Goal: Task Accomplishment & Management: Complete application form

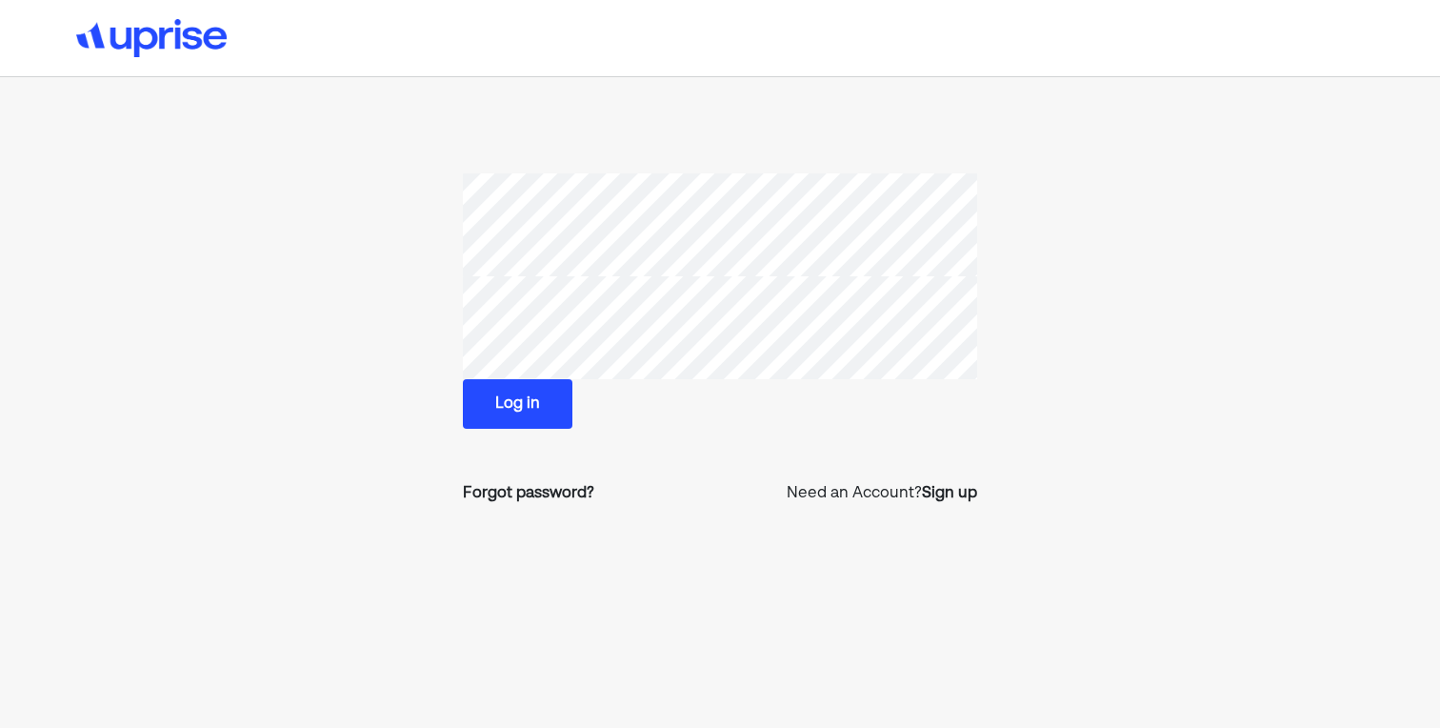
click at [527, 411] on button "Log in" at bounding box center [518, 404] width 110 height 50
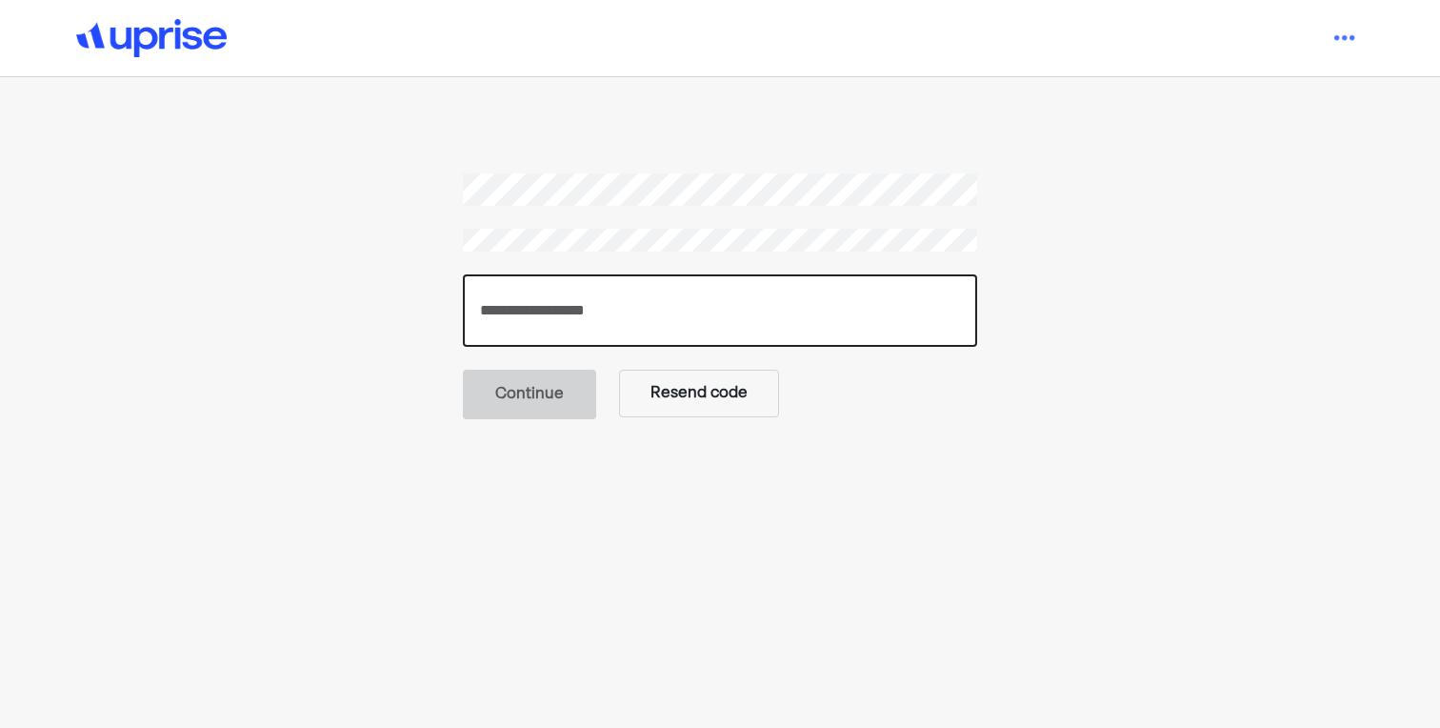
click at [668, 323] on input "number" at bounding box center [720, 310] width 514 height 72
type input "******"
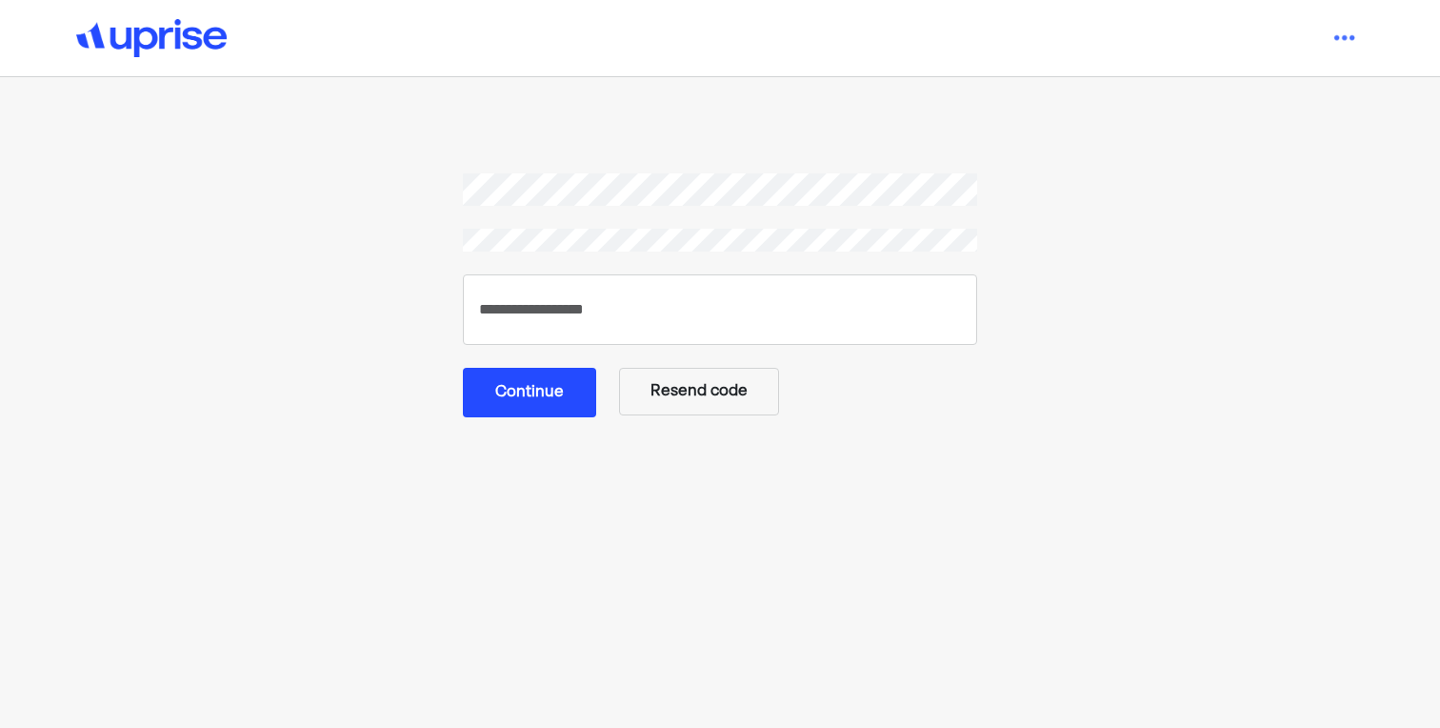
click at [557, 397] on button "Continue" at bounding box center [529, 393] width 133 height 50
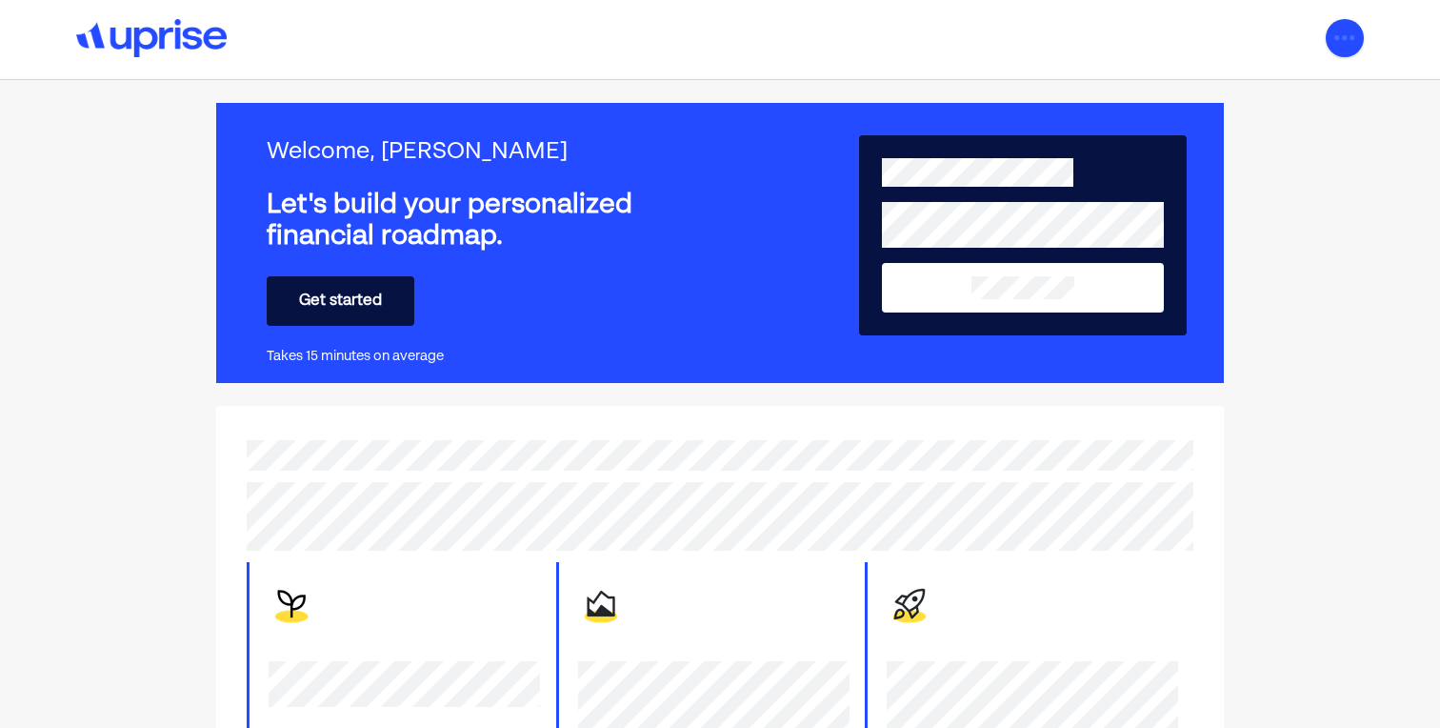
click at [1342, 33] on img at bounding box center [1345, 38] width 38 height 38
click at [1313, 124] on div "Settings" at bounding box center [1320, 118] width 61 height 23
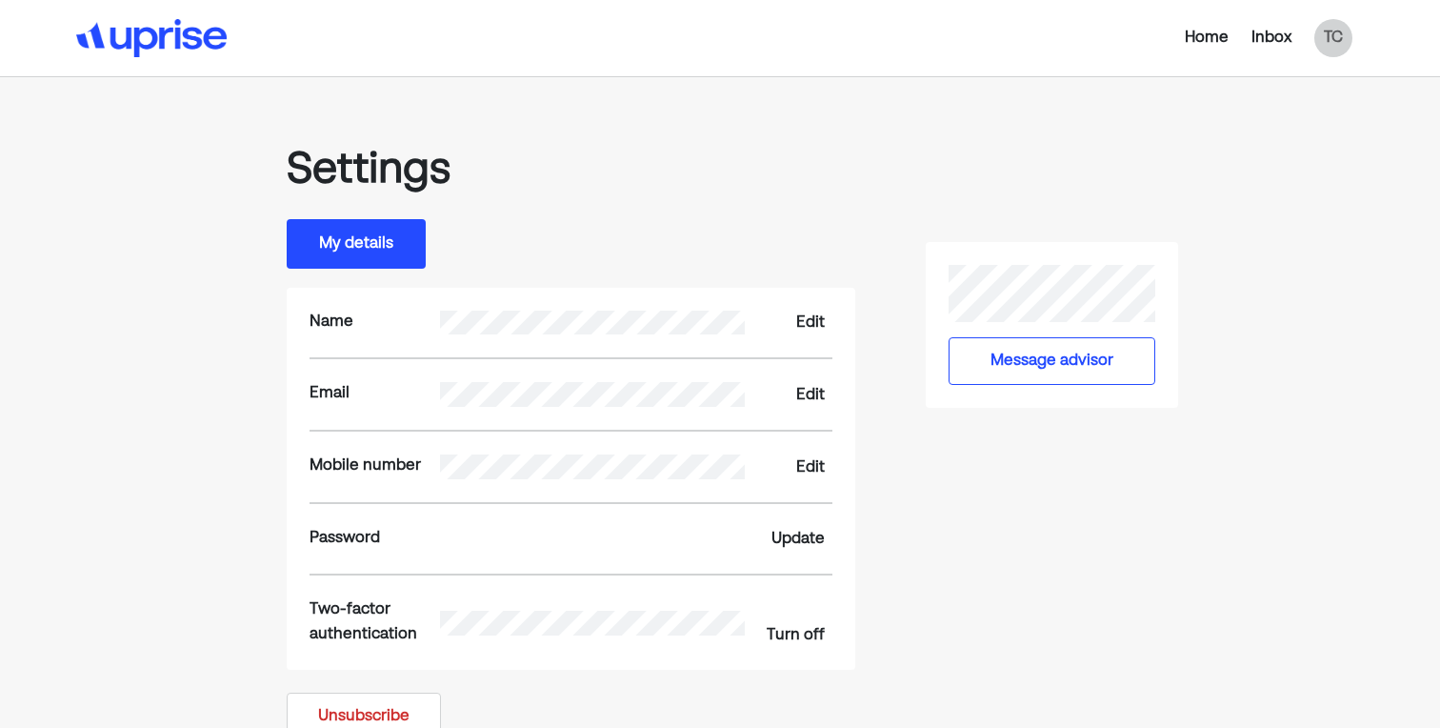
click at [1270, 36] on div "Inbox" at bounding box center [1272, 38] width 40 height 23
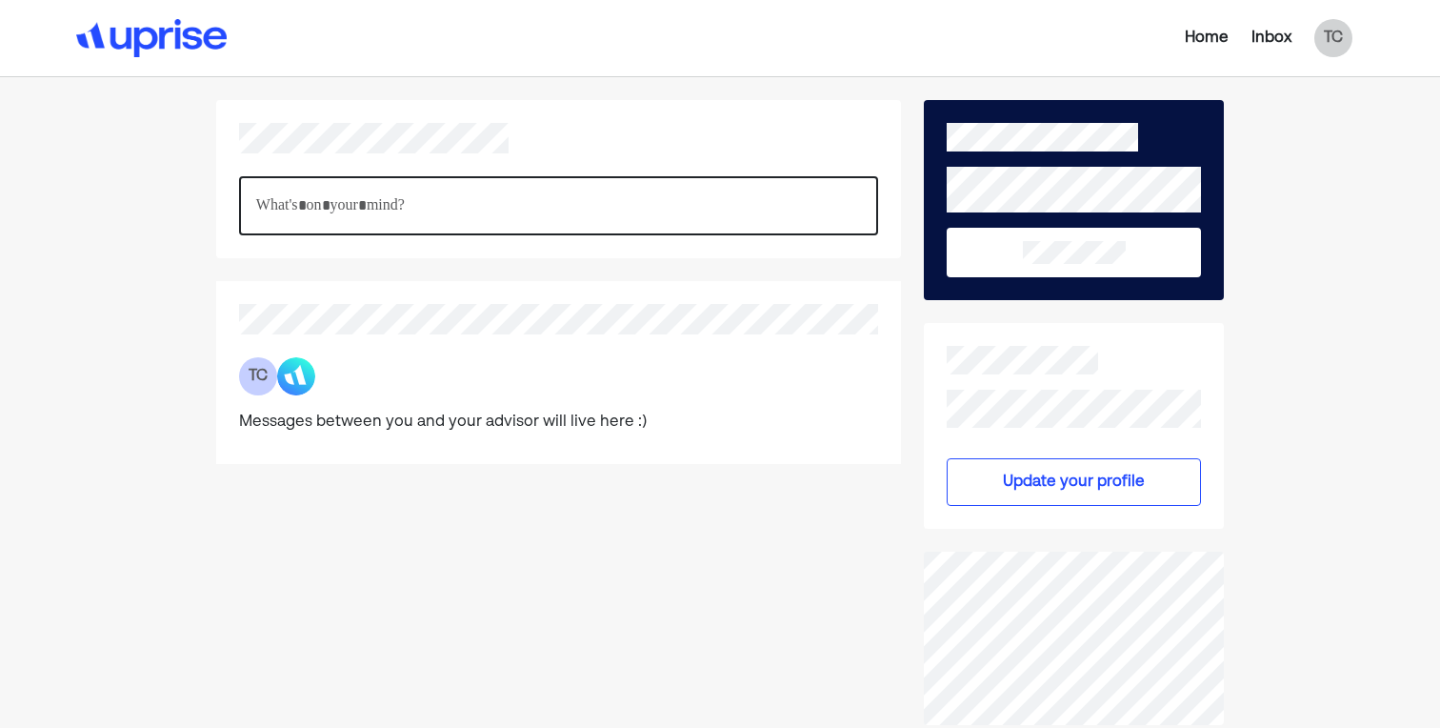
click at [404, 211] on p "Rich Text Editor. Editing area: main" at bounding box center [559, 205] width 606 height 25
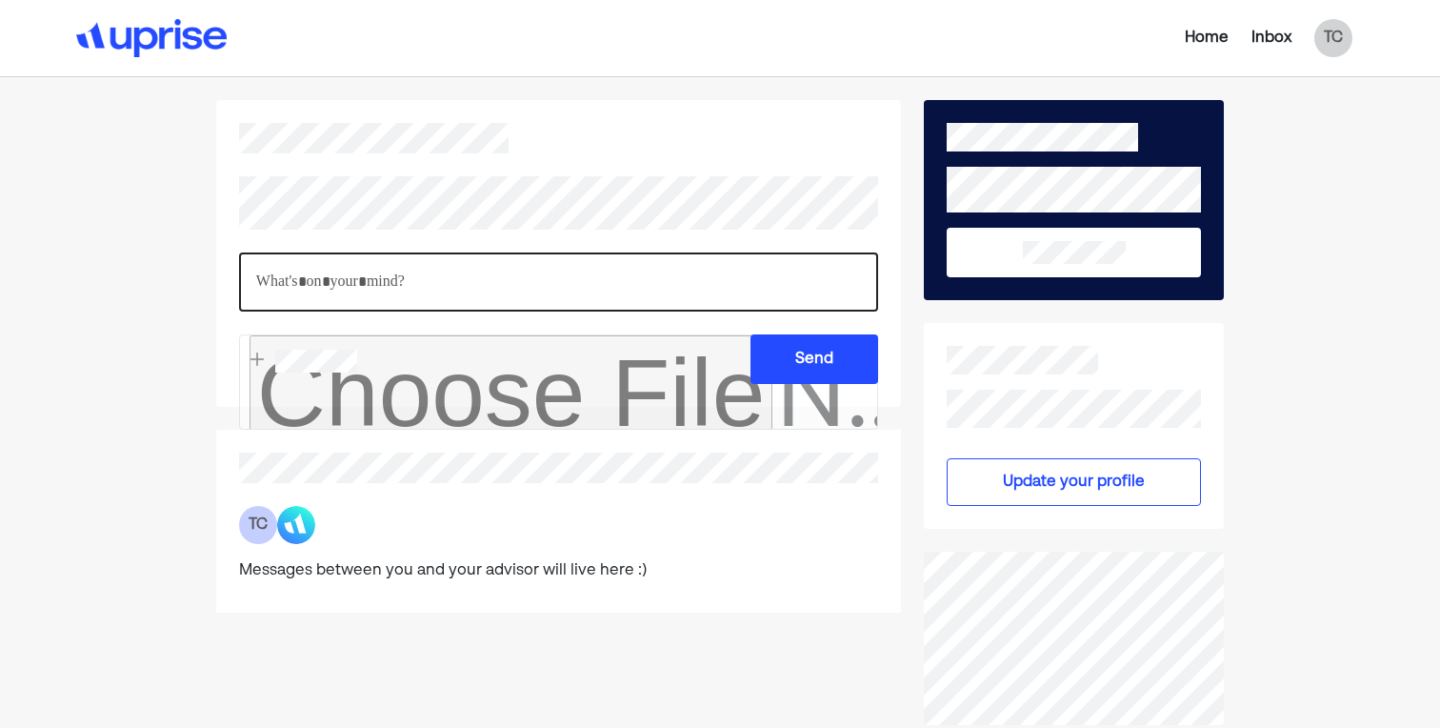
click at [541, 284] on p "Rich Text Editor. Editing area: main" at bounding box center [559, 282] width 606 height 25
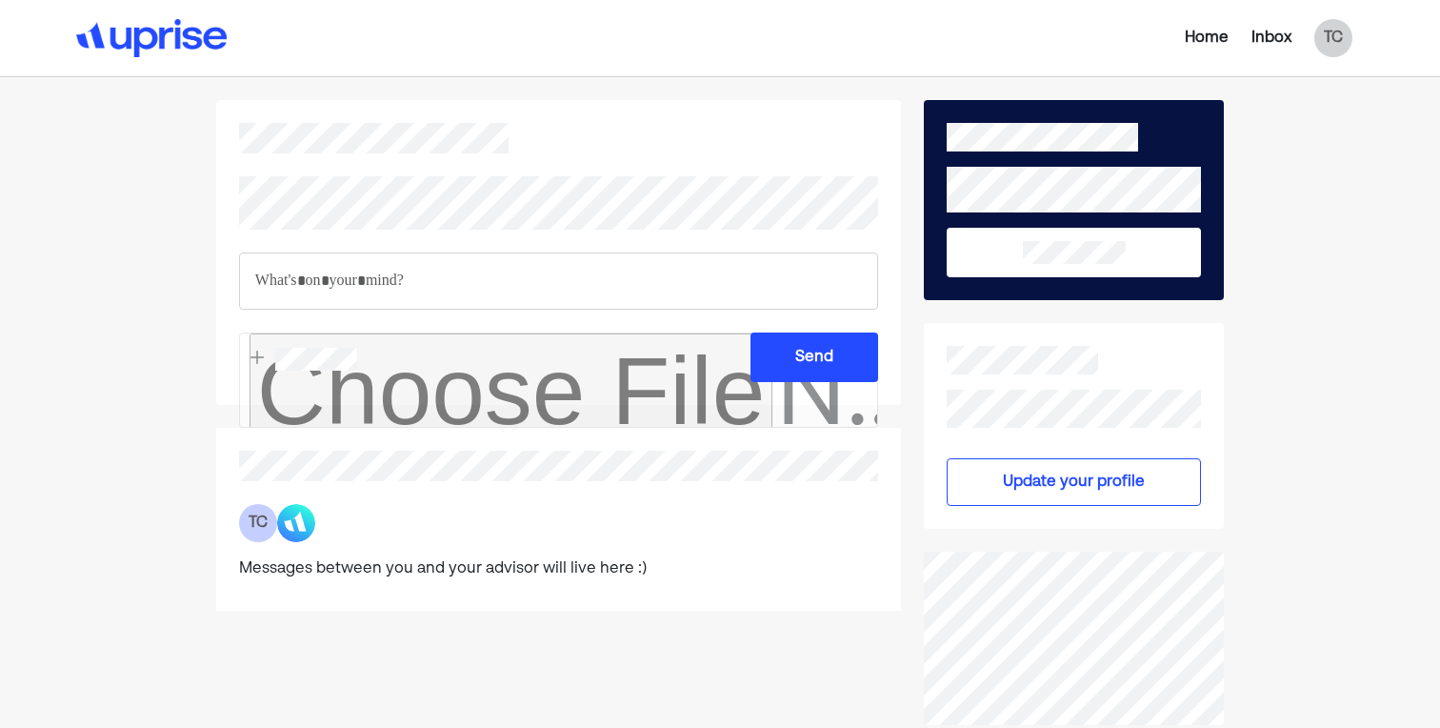
click at [1208, 45] on div "Home" at bounding box center [1207, 38] width 44 height 23
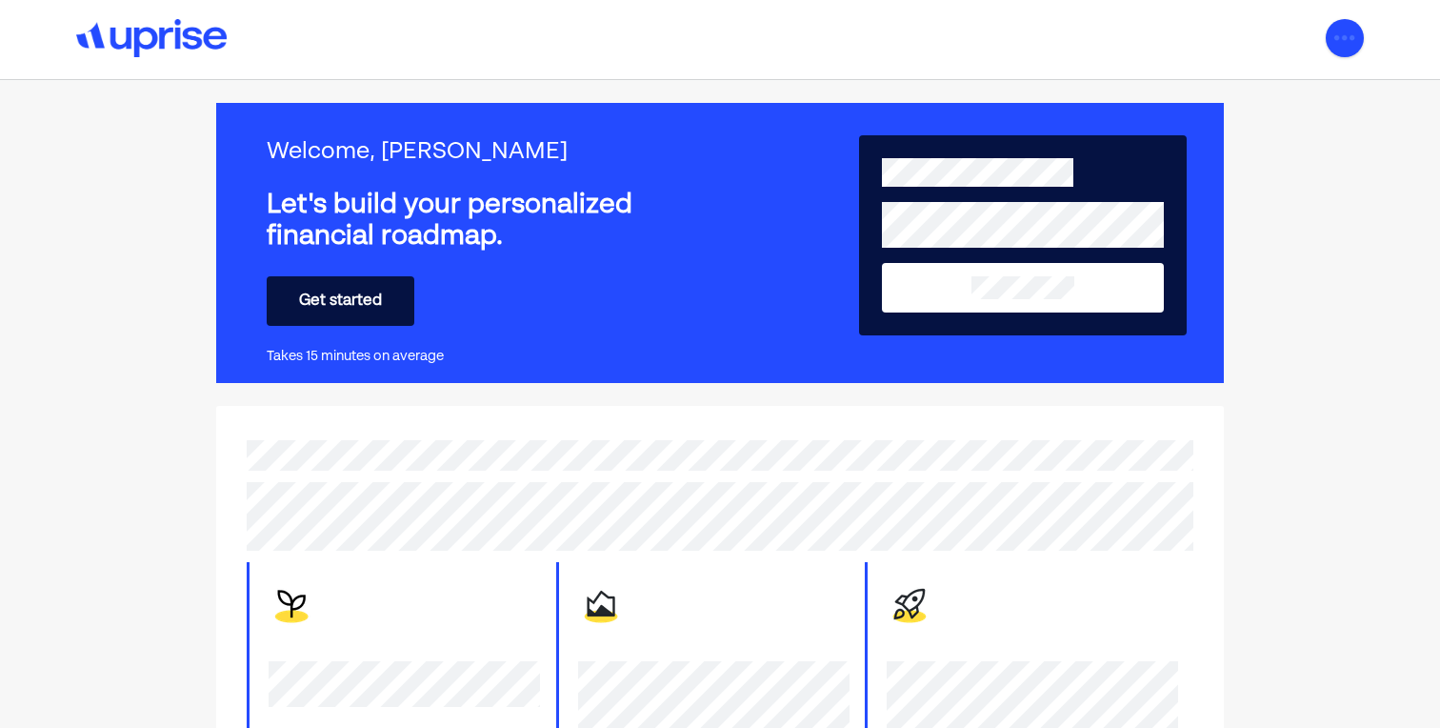
click at [1345, 44] on img at bounding box center [1345, 38] width 38 height 38
click at [1327, 90] on div "Upgrade" at bounding box center [1321, 82] width 63 height 23
click at [362, 284] on button "Get started" at bounding box center [341, 301] width 148 height 50
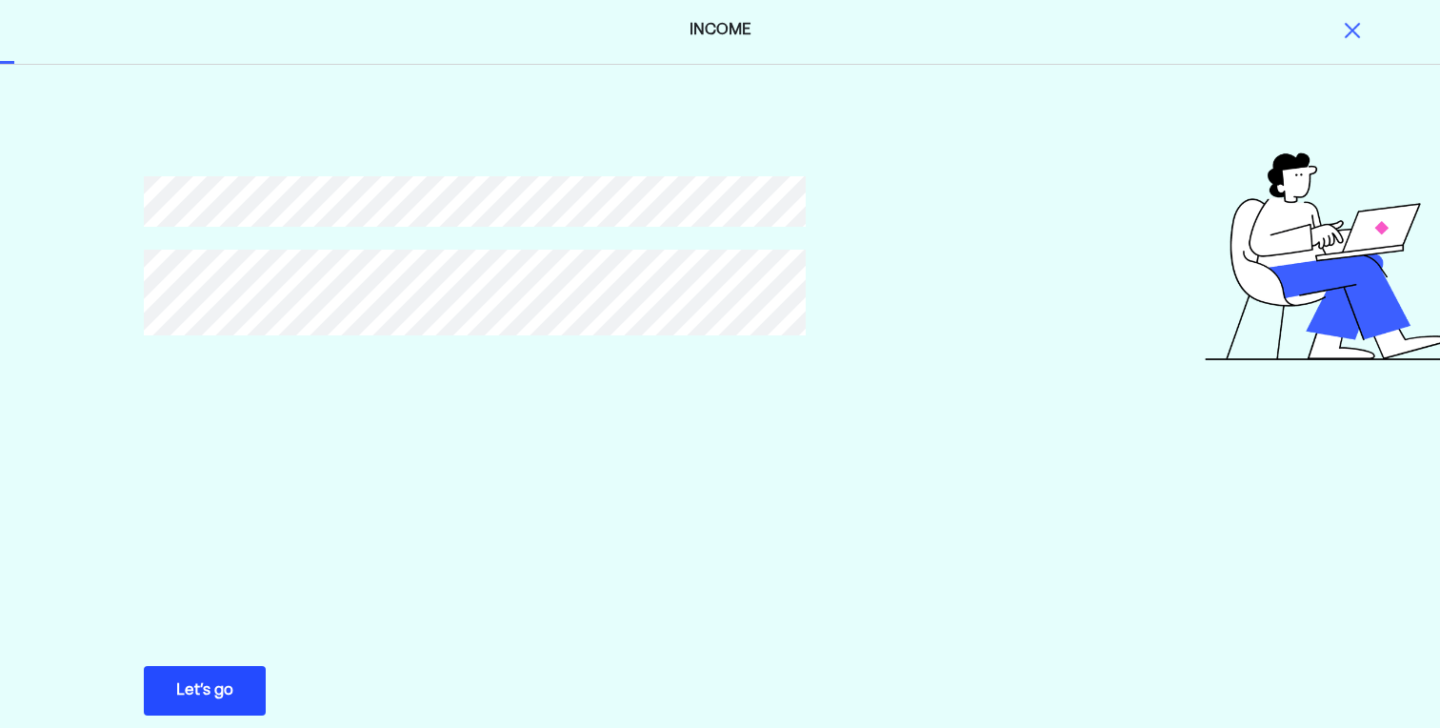
click at [221, 693] on div "Let’s go" at bounding box center [204, 690] width 57 height 23
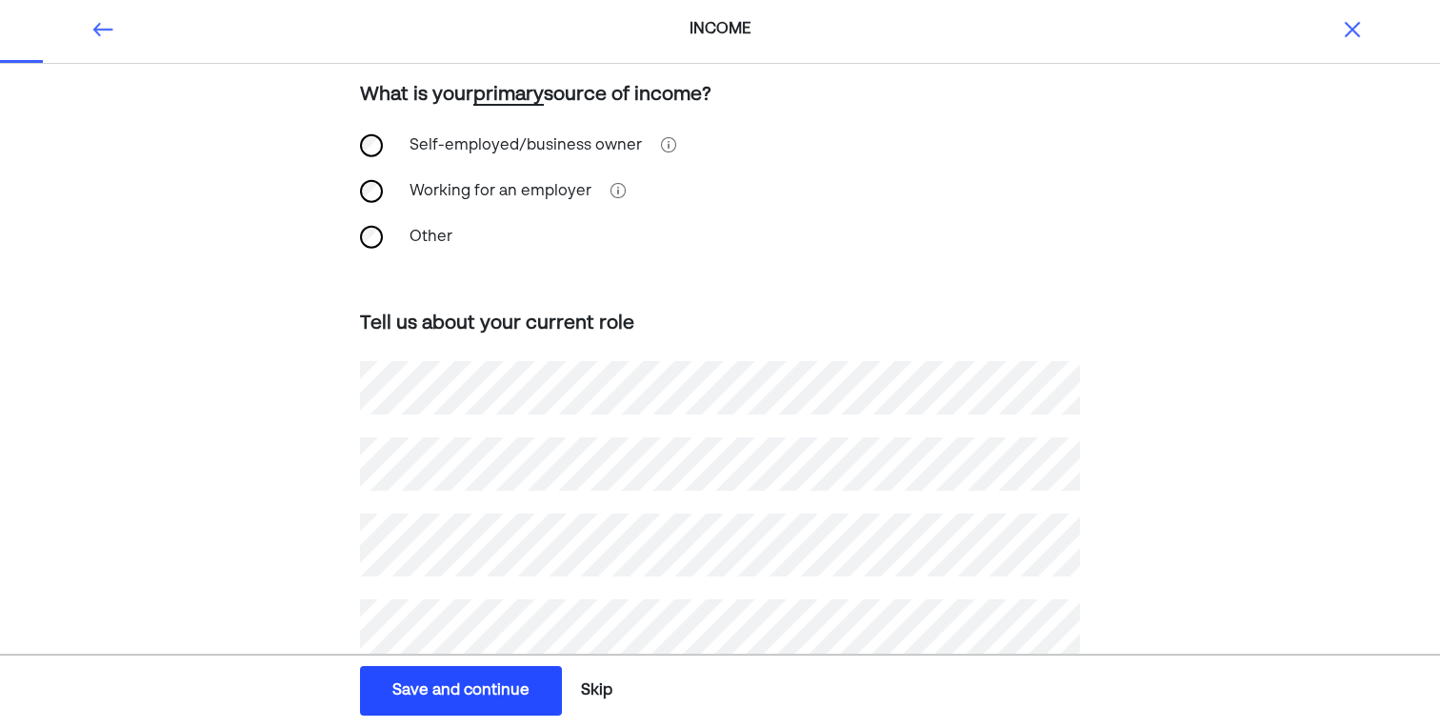
scroll to position [198, 0]
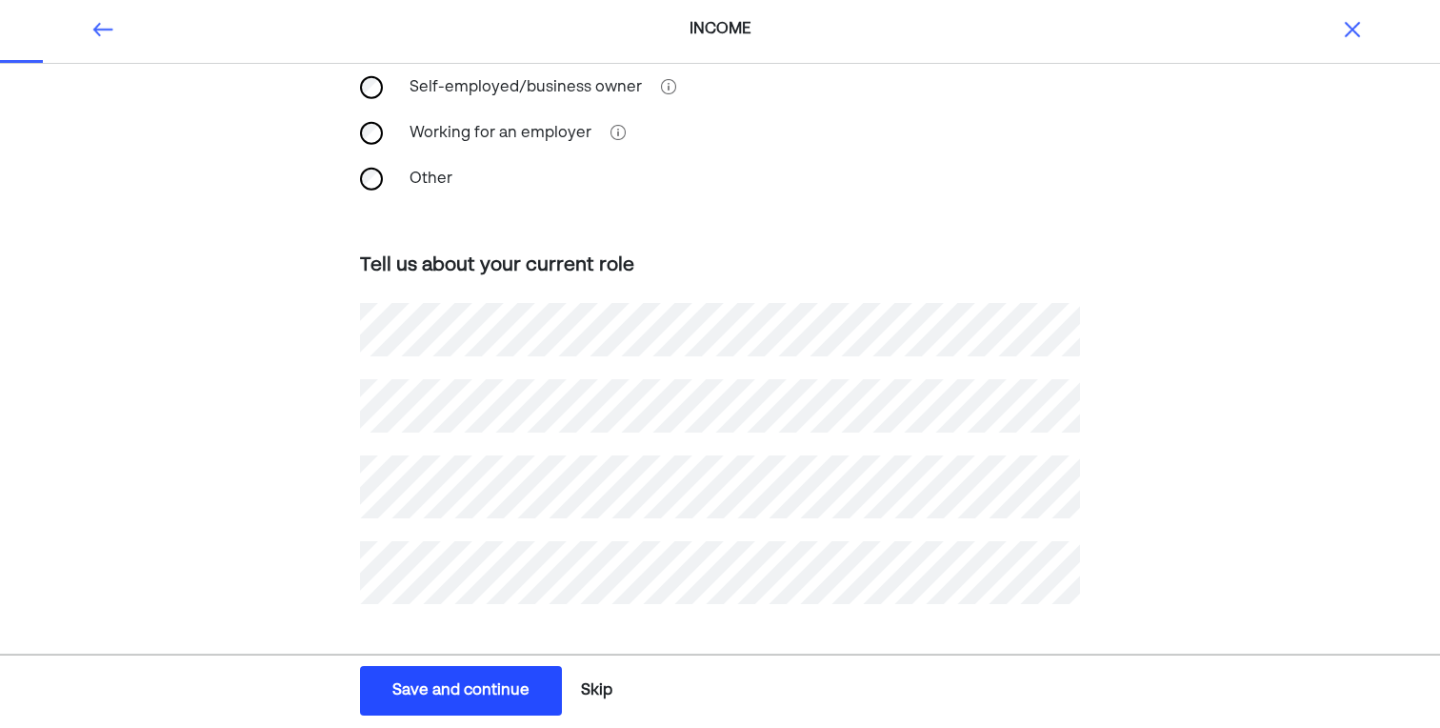
click at [466, 684] on div "Save and continue" at bounding box center [460, 690] width 137 height 23
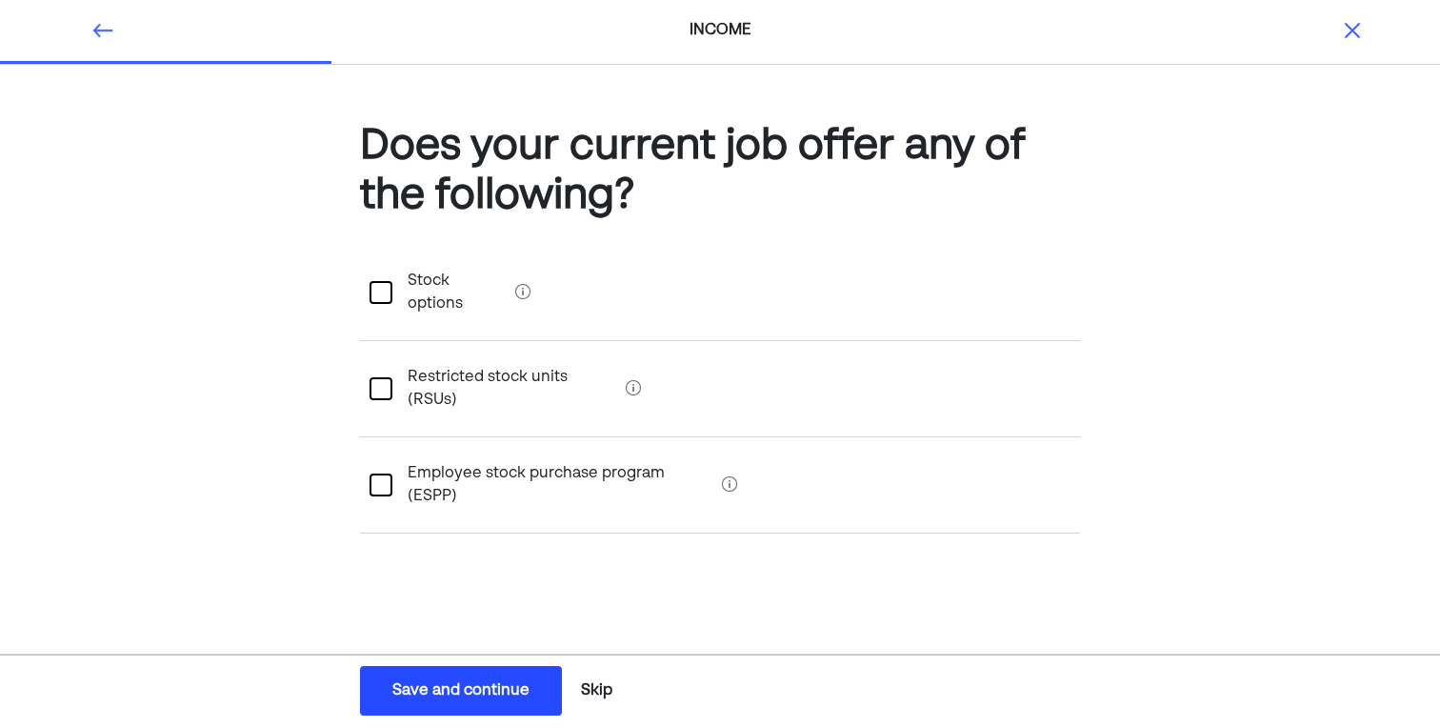
click at [489, 693] on div "Save and continue" at bounding box center [460, 690] width 137 height 23
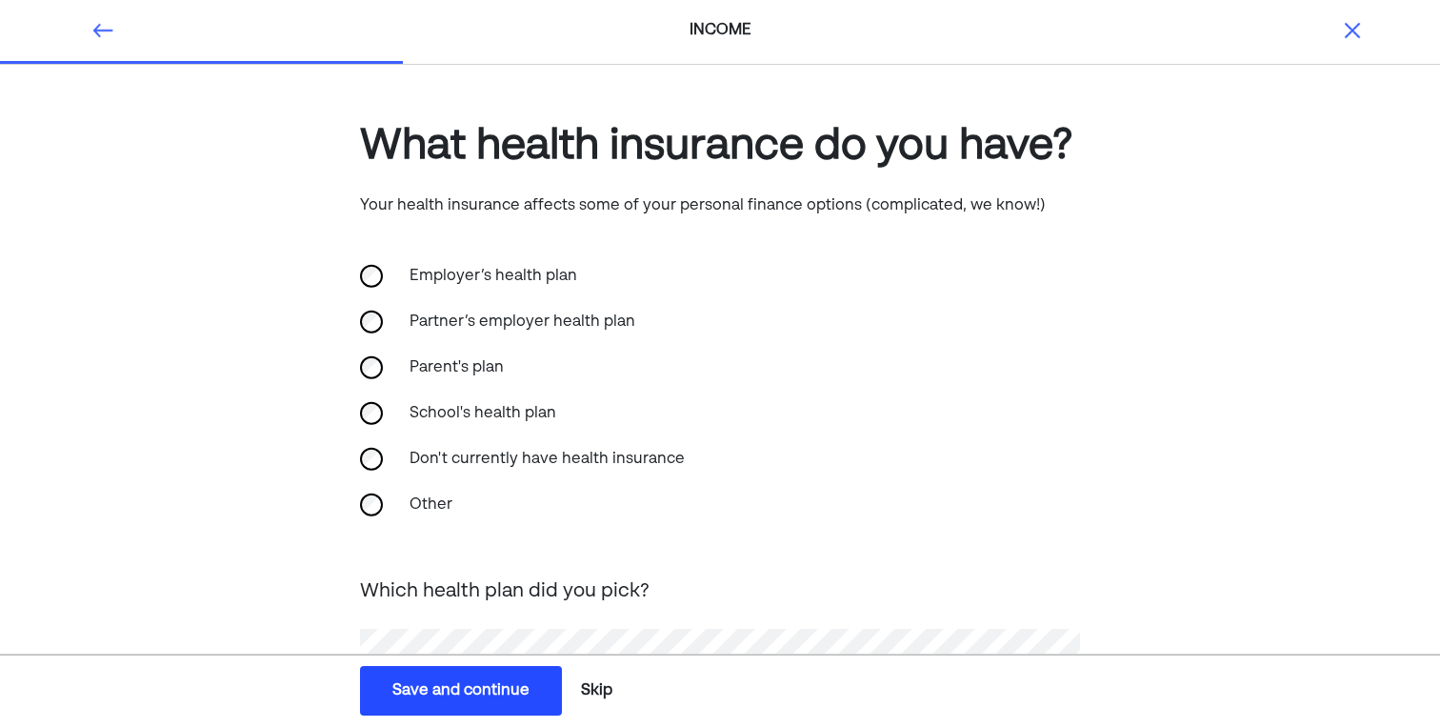
scroll to position [112, 0]
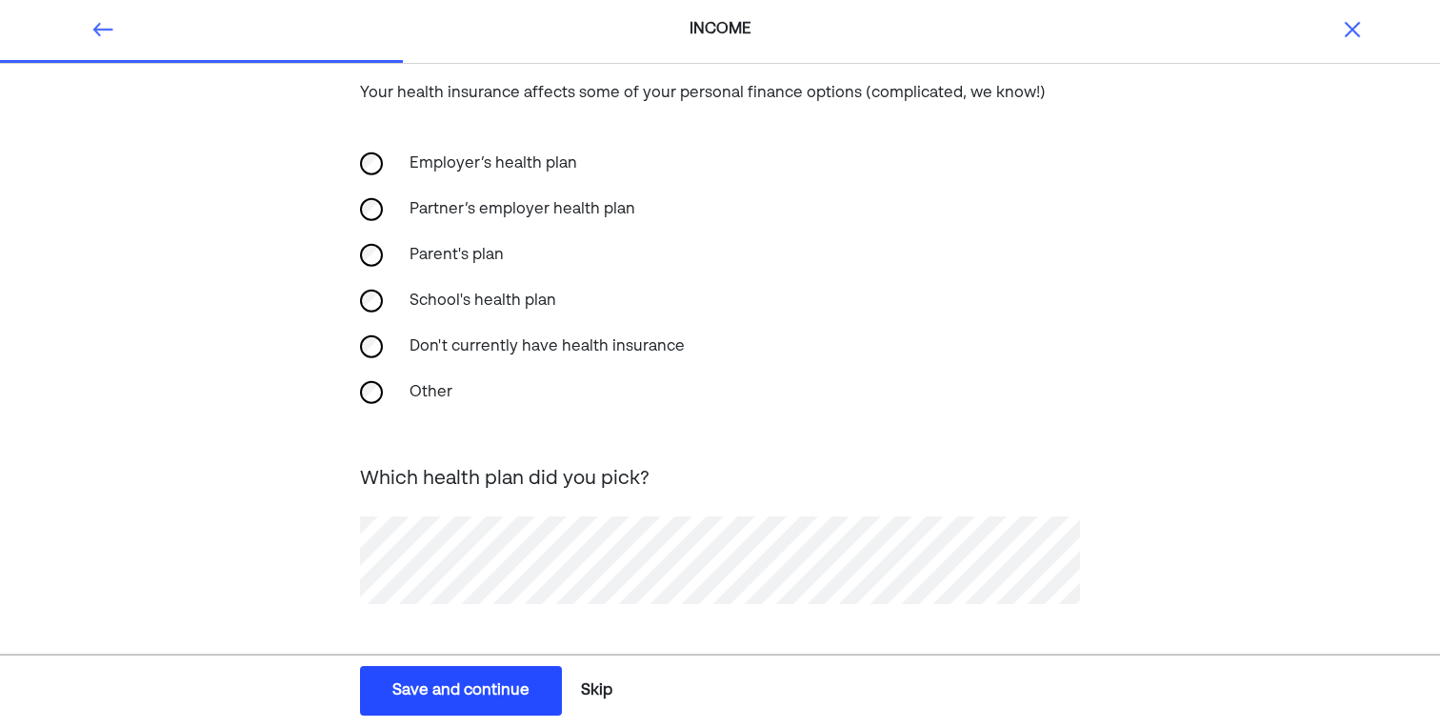
click at [464, 694] on div "Save and continue" at bounding box center [460, 690] width 137 height 23
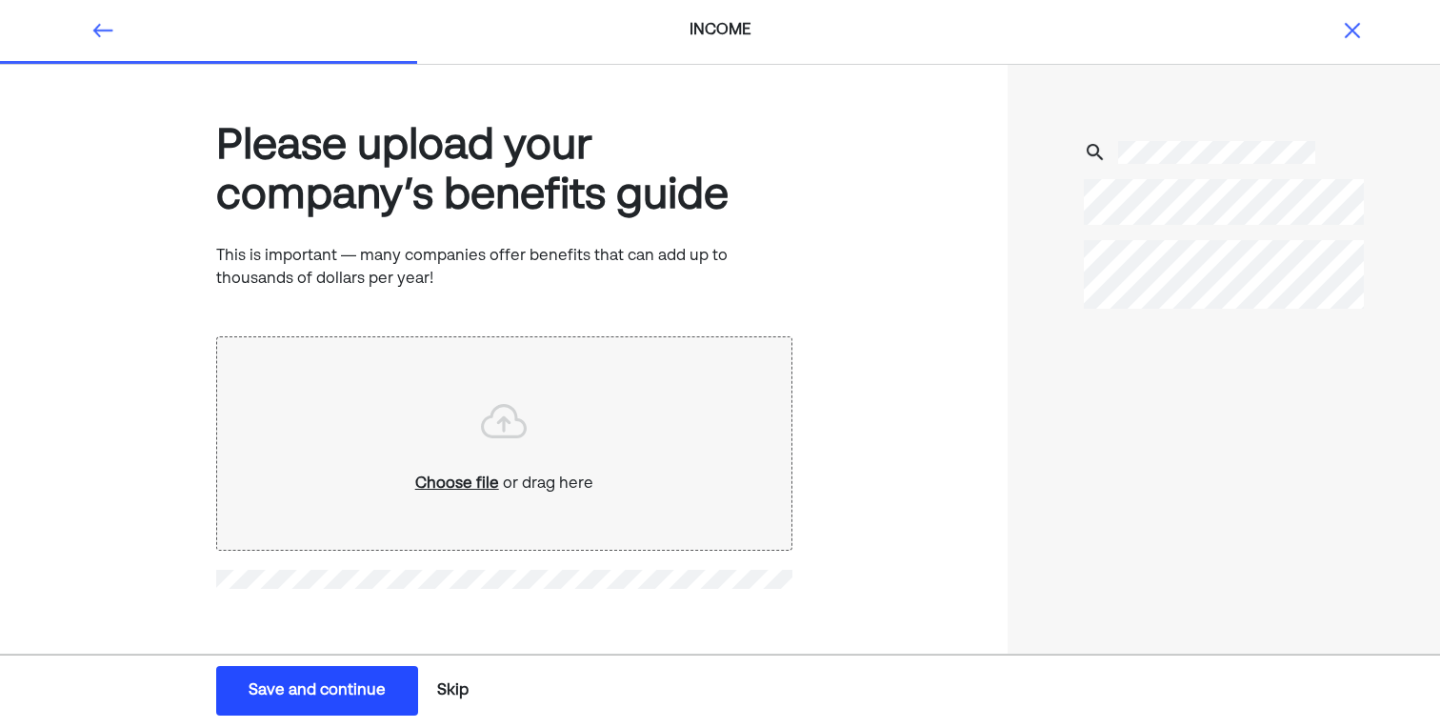
scroll to position [0, 0]
